Goal: Contribute content: Contribute content

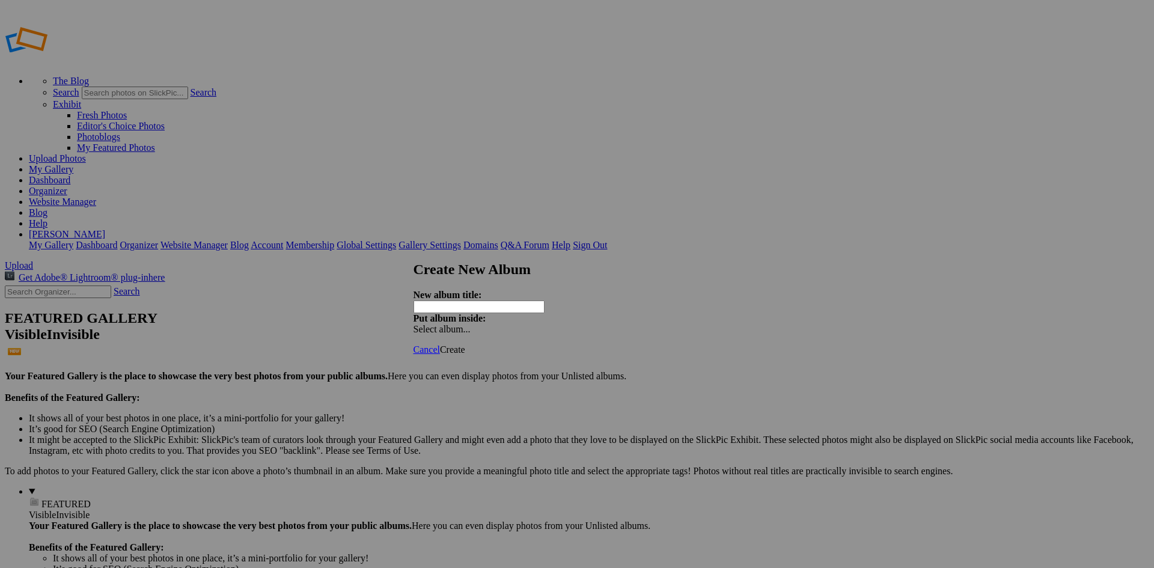
click at [459, 301] on input "text" at bounding box center [479, 307] width 131 height 13
type input "[DATE] to 23-[GEOGRAPHIC_DATA] & [GEOGRAPHIC_DATA], [GEOGRAPHIC_DATA]-[GEOGRAPH…"
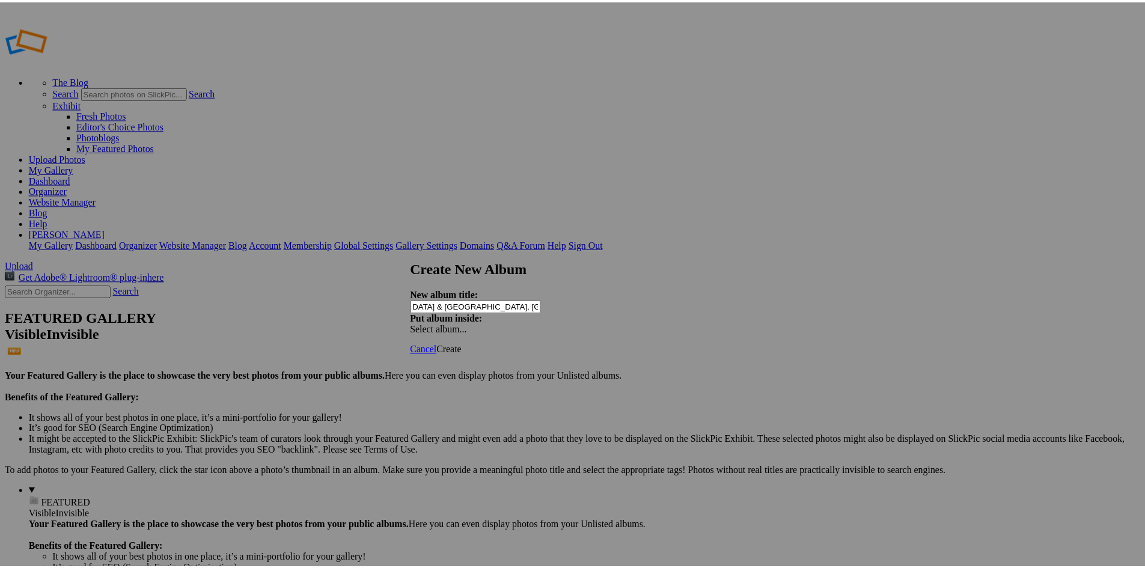
scroll to position [0, 0]
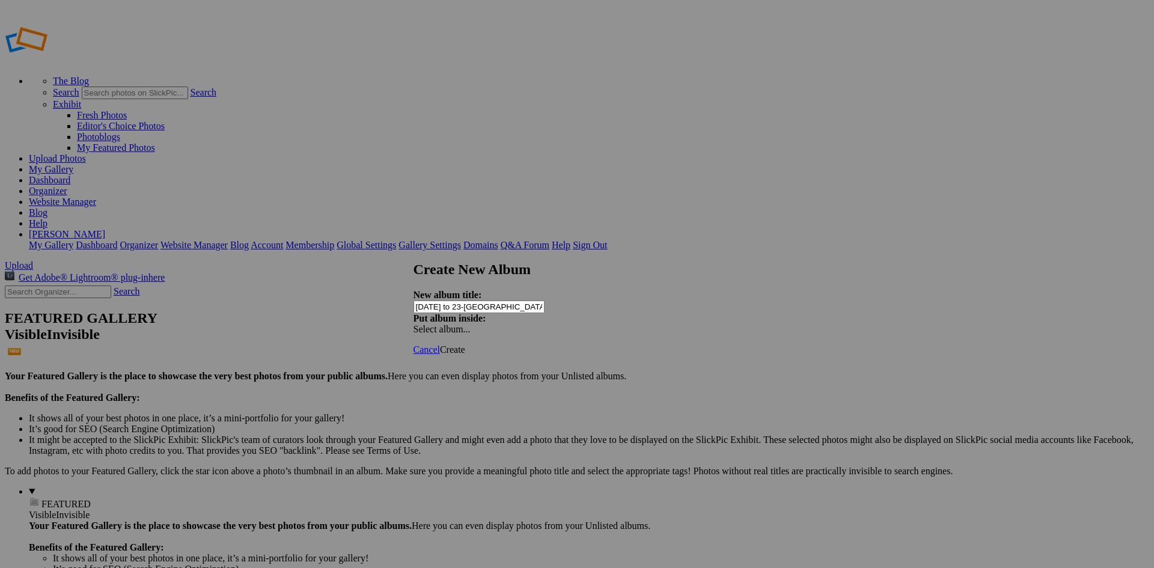
click at [465, 345] on span "Create" at bounding box center [452, 350] width 25 height 10
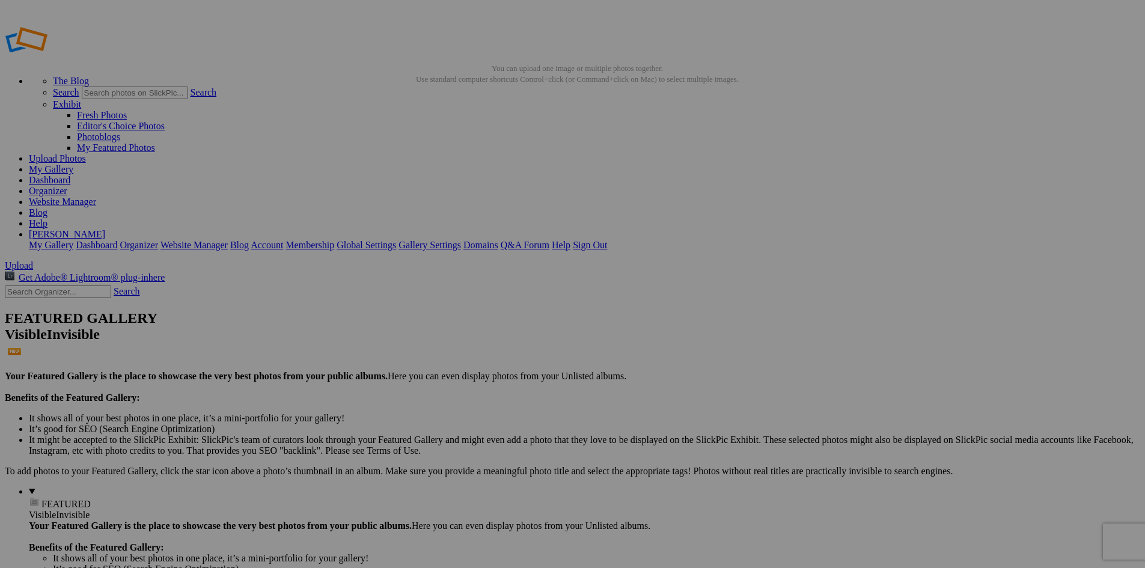
type input "[DATE] to 23-[GEOGRAPHIC_DATA] & [GEOGRAPHIC_DATA], [GEOGRAPHIC_DATA]-[GEOGRAPH…"
